Goal: Task Accomplishment & Management: Manage account settings

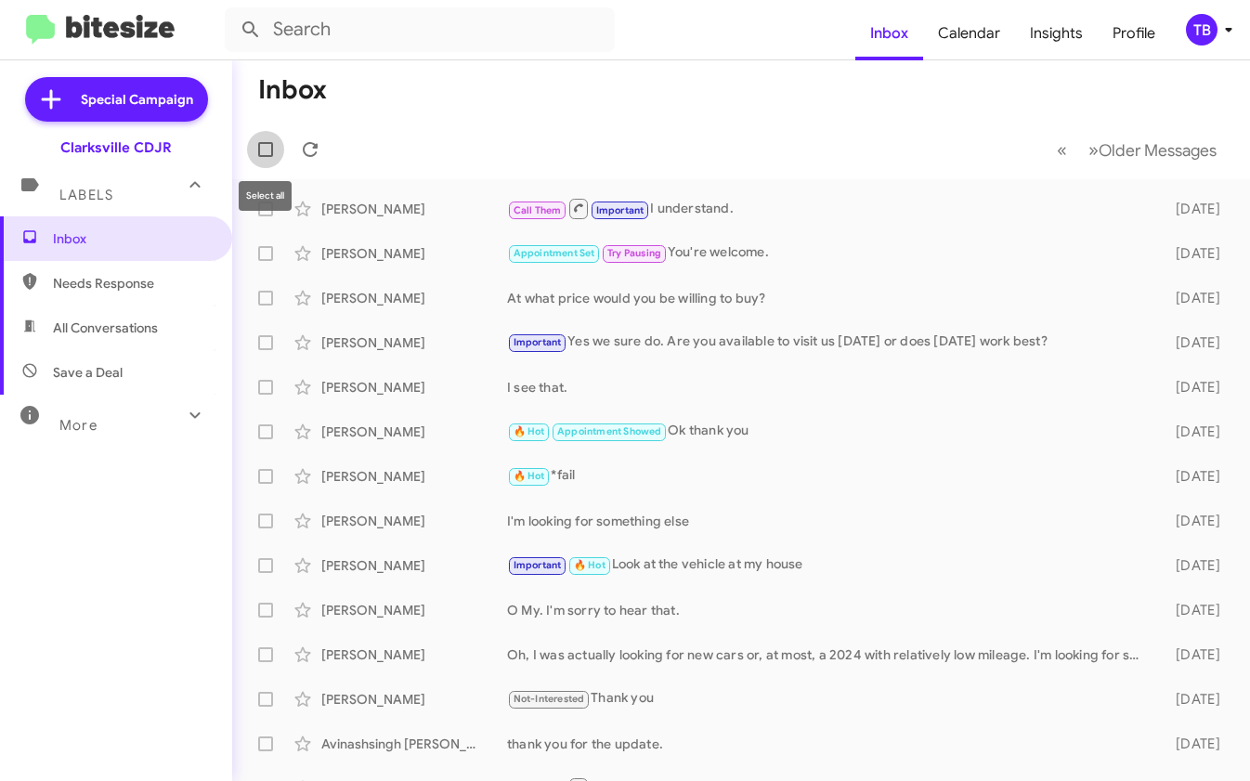
click at [268, 150] on span at bounding box center [265, 149] width 15 height 15
click at [265, 157] on input "checkbox" at bounding box center [265, 157] width 1 height 1
checkbox input "true"
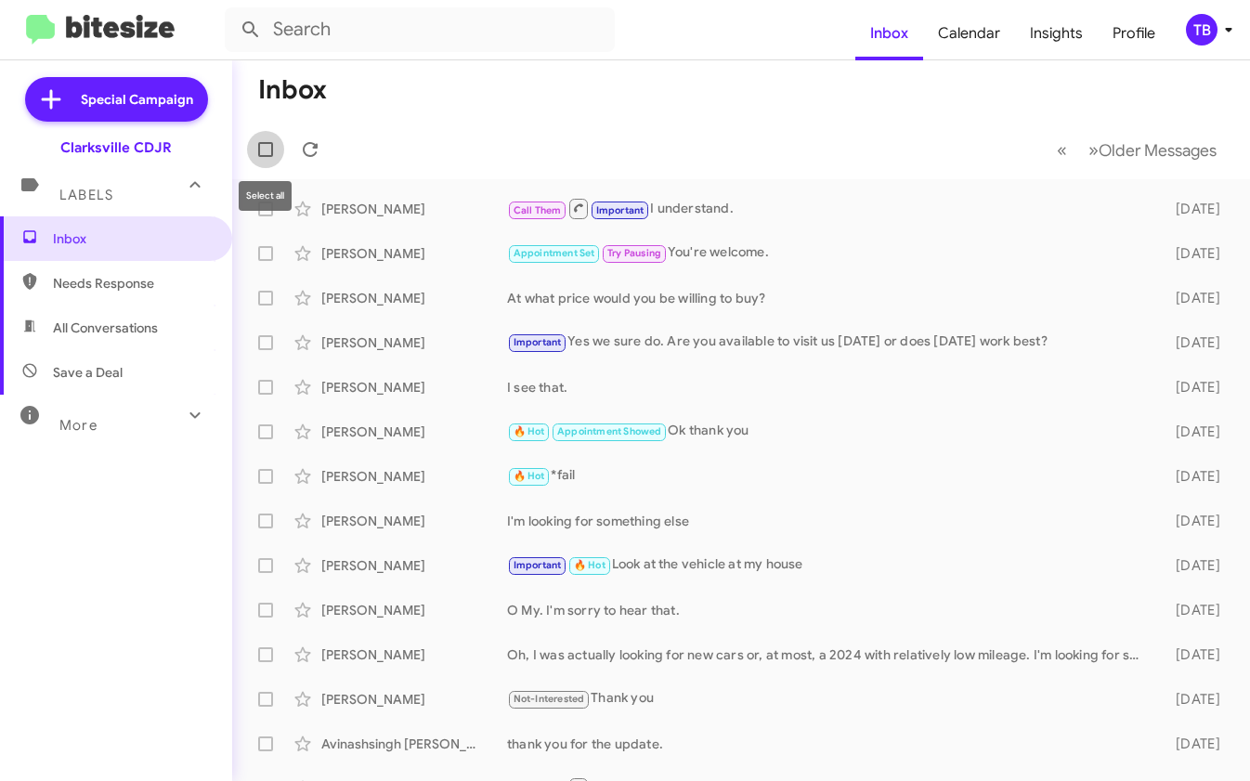
checkbox input "true"
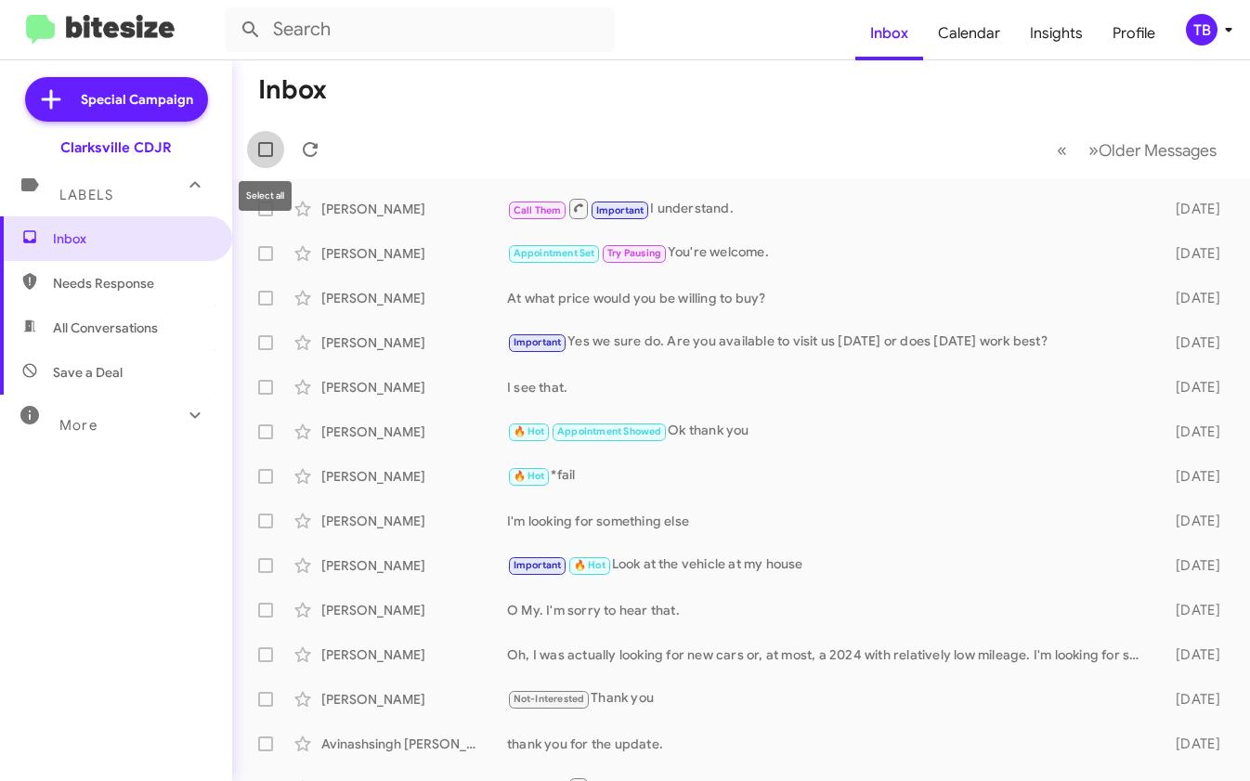
checkbox input "true"
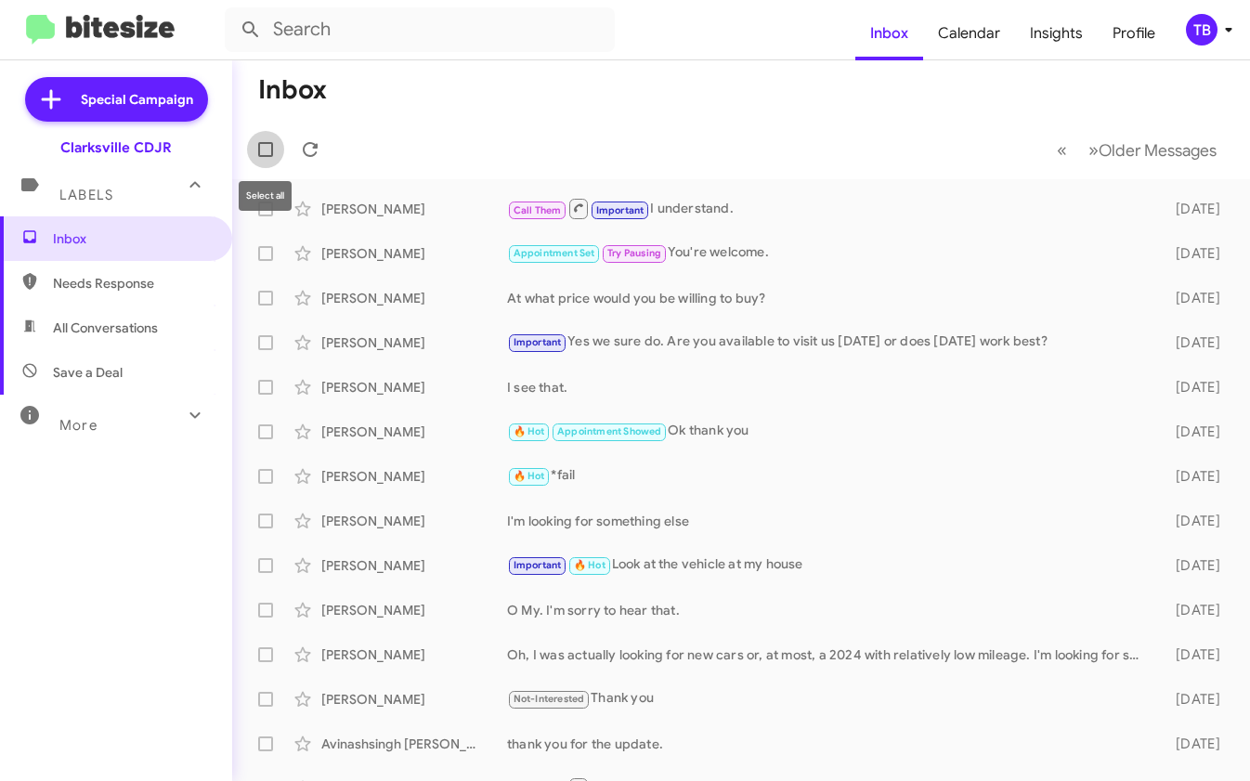
checkbox input "true"
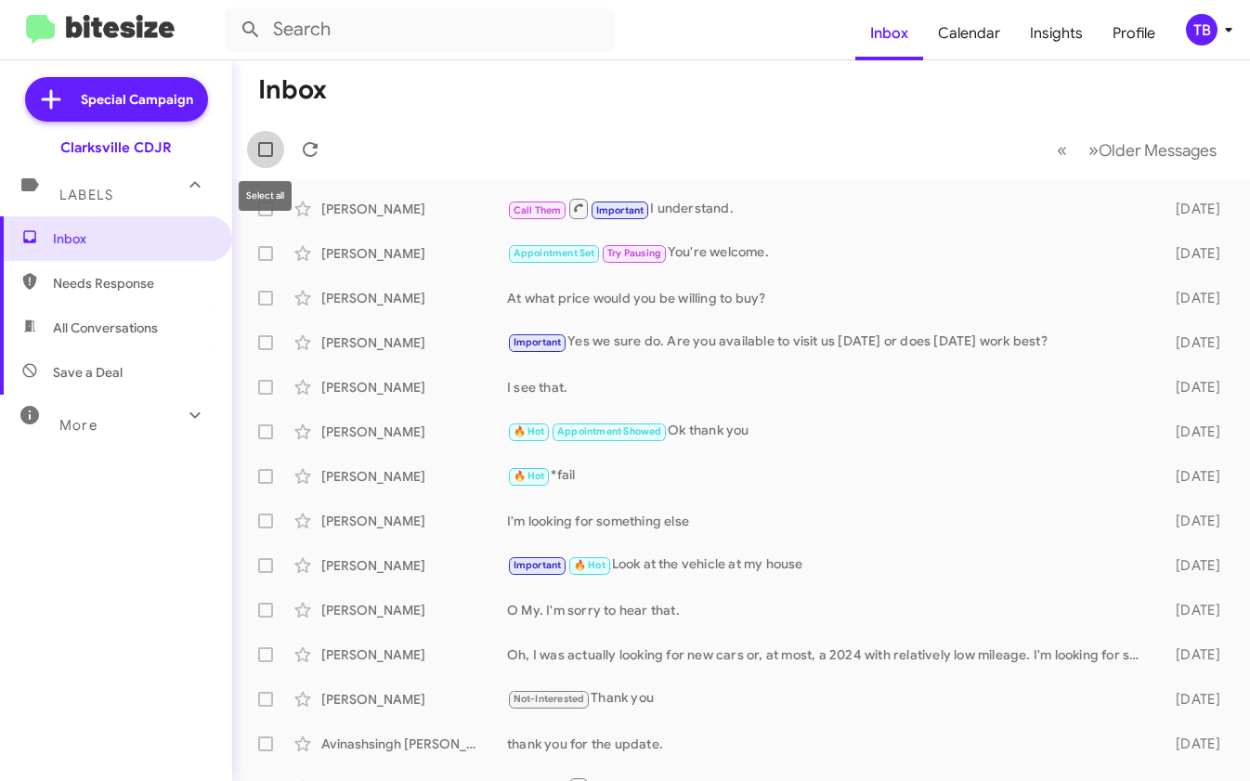
checkbox input "true"
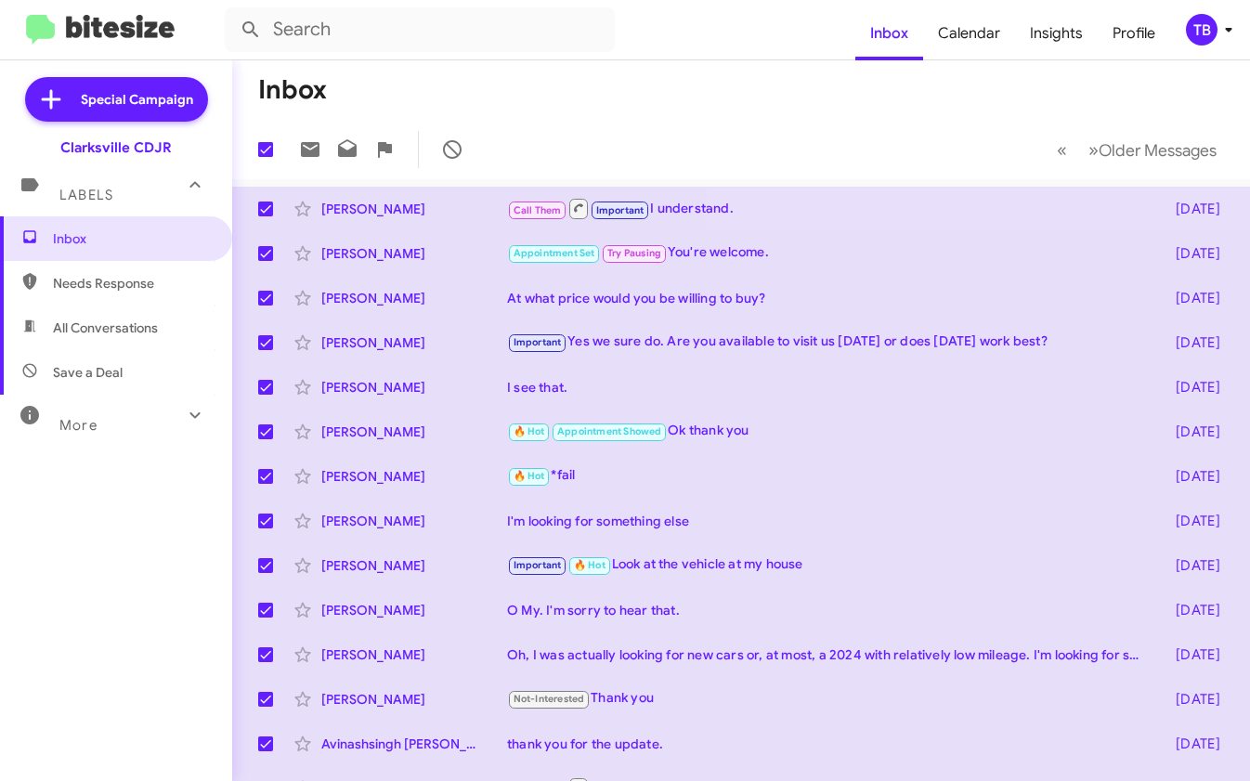
click at [607, 107] on mat-toolbar-row "Inbox" at bounding box center [740, 89] width 1017 height 59
click at [607, 108] on mat-toolbar-row "Inbox" at bounding box center [740, 89] width 1017 height 59
click at [265, 147] on span at bounding box center [265, 149] width 15 height 15
click at [265, 157] on input "checkbox" at bounding box center [265, 157] width 1 height 1
checkbox input "false"
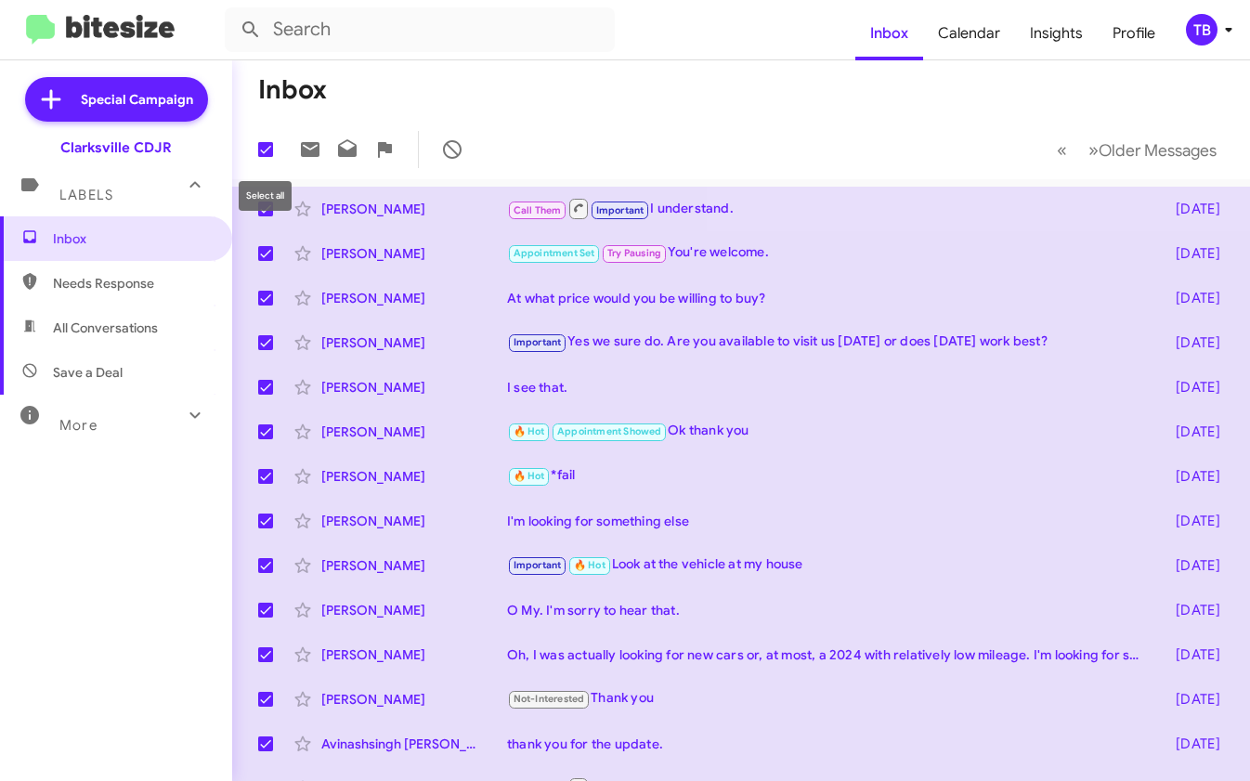
checkbox input "false"
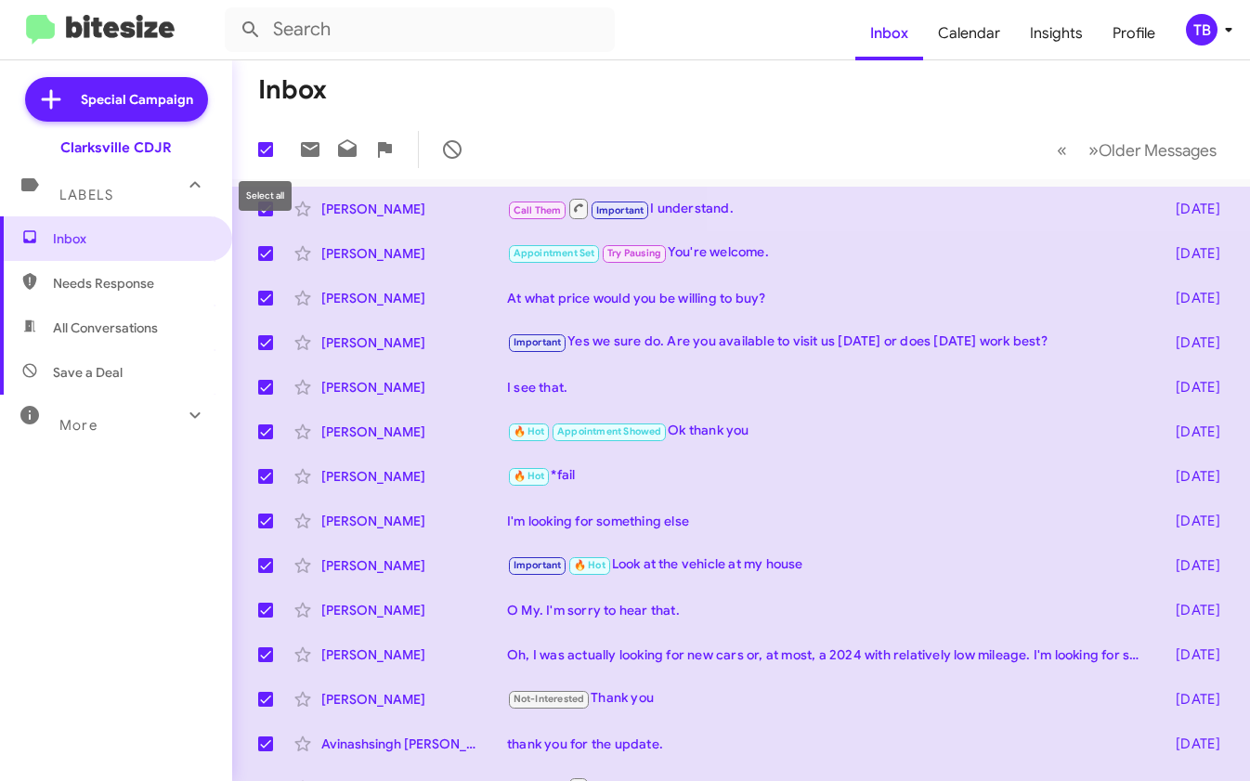
checkbox input "false"
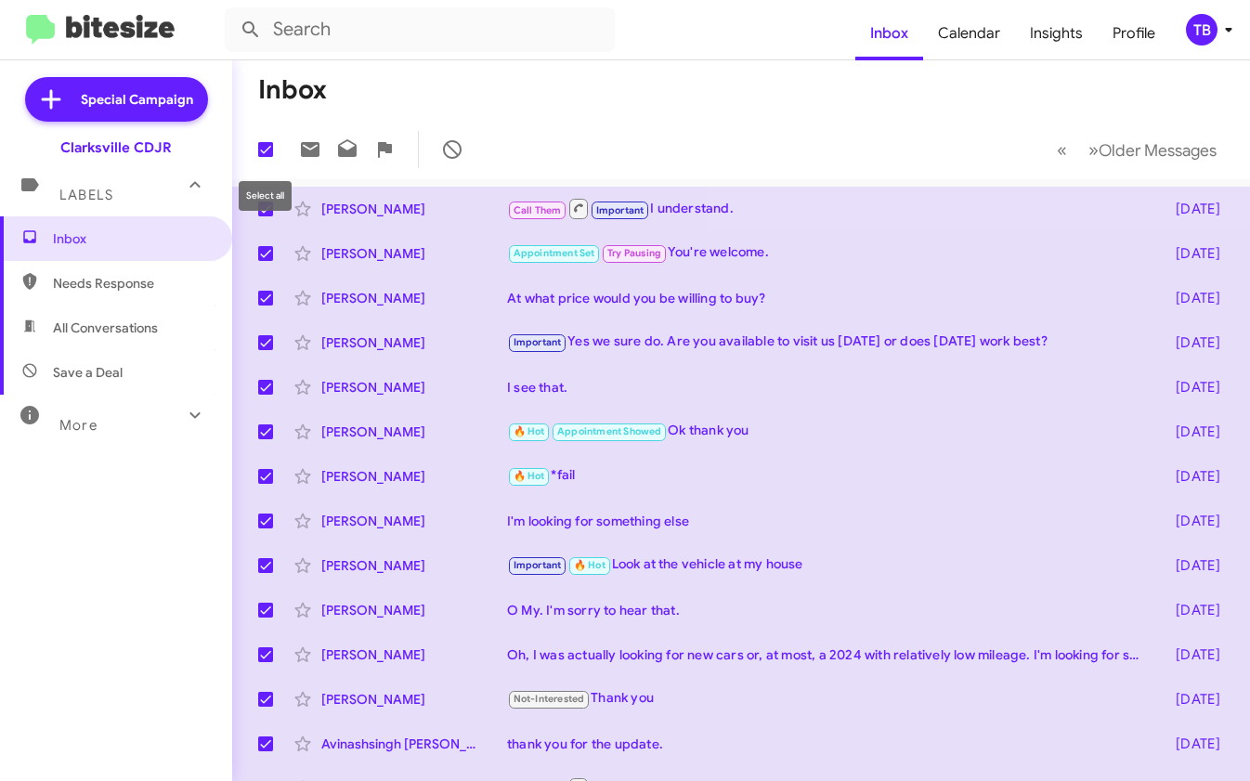
checkbox input "false"
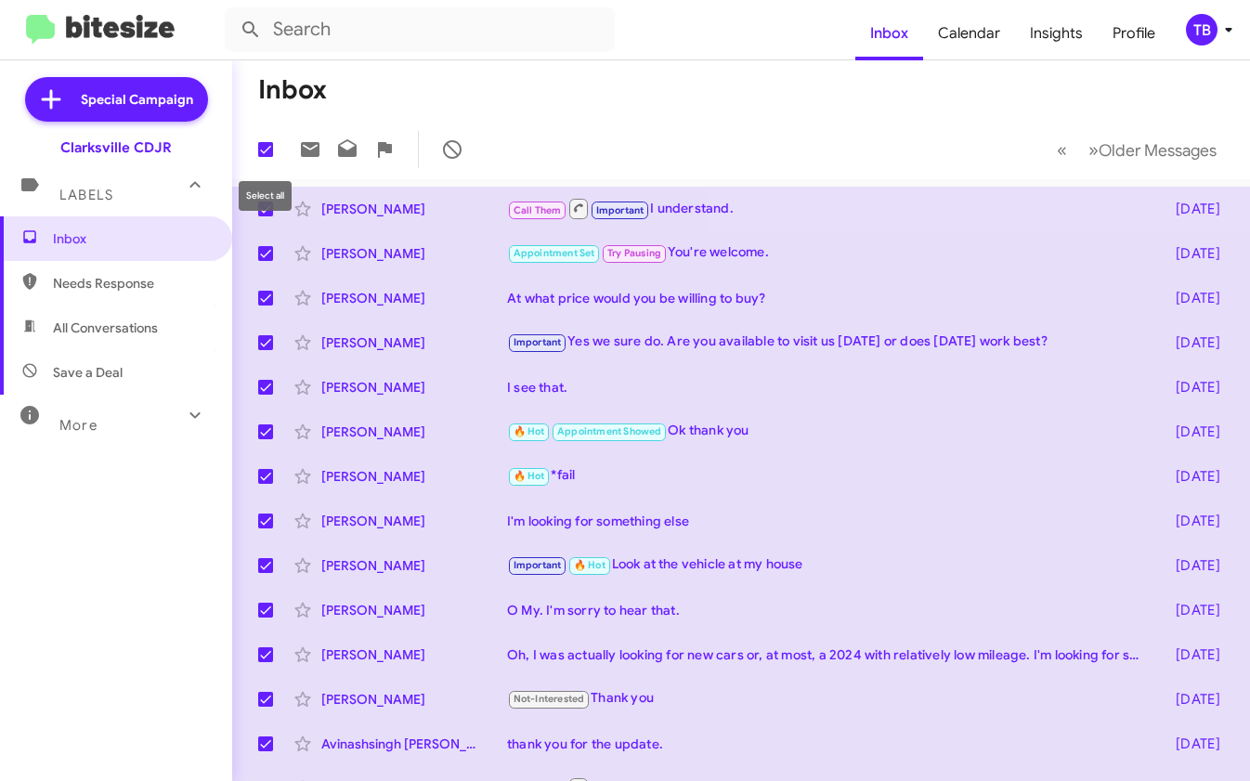
checkbox input "false"
